Goal: Find specific page/section: Find specific page/section

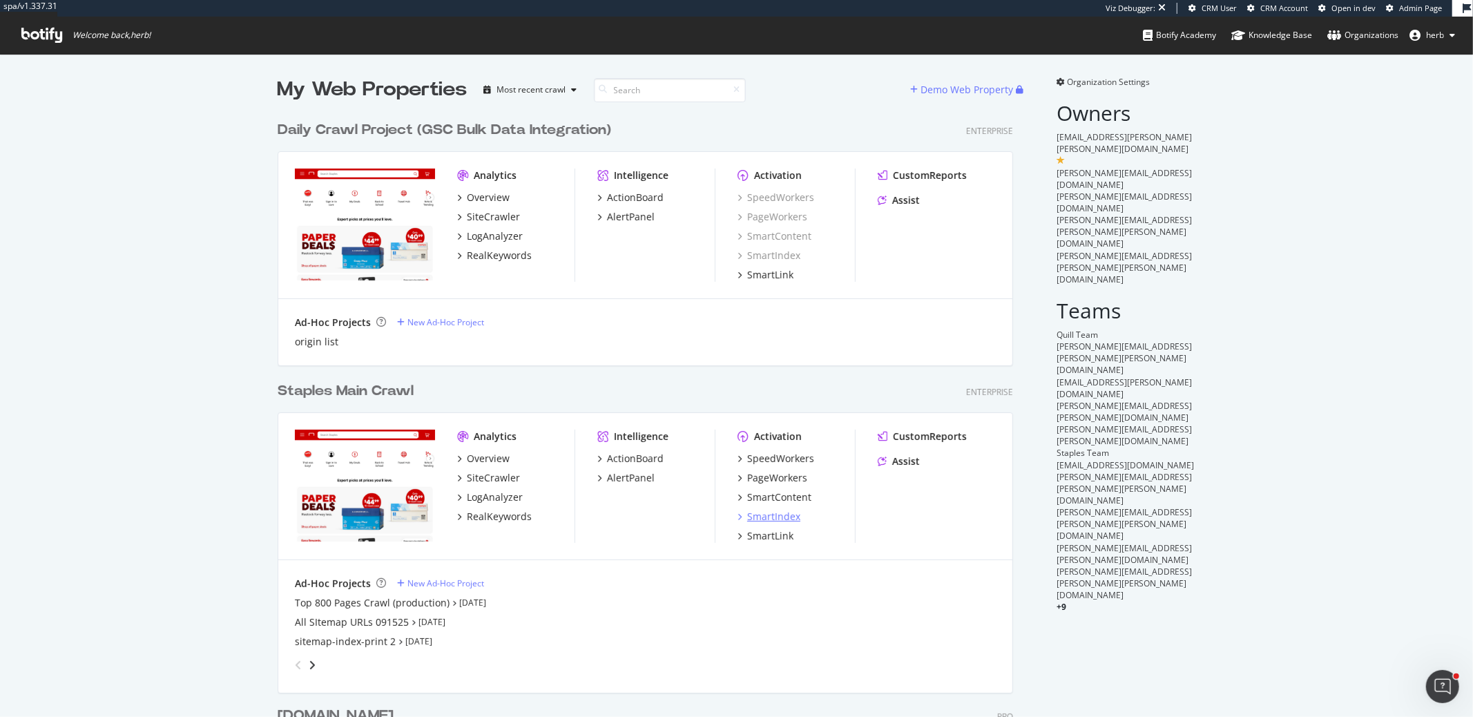
click at [758, 520] on div "SmartIndex" at bounding box center [773, 517] width 53 height 14
